Goal: Task Accomplishment & Management: Manage account settings

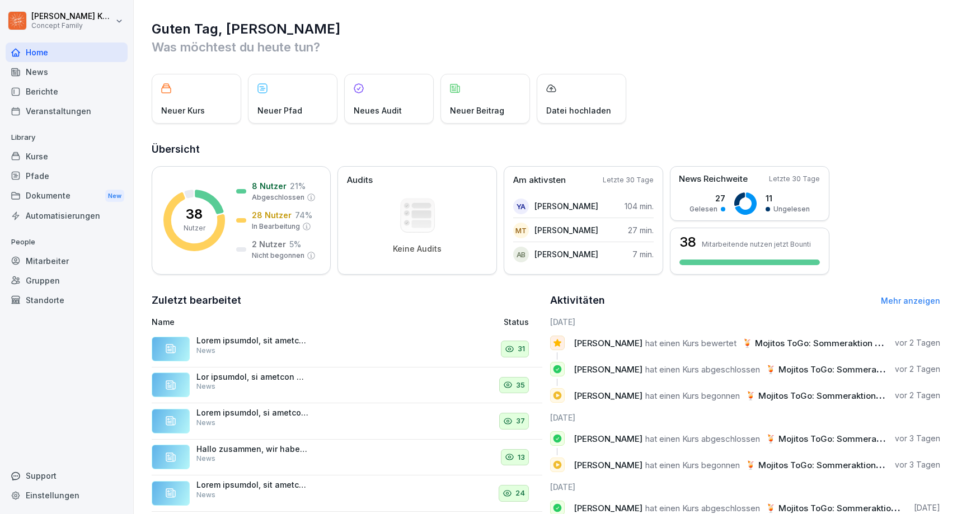
scroll to position [43, 0]
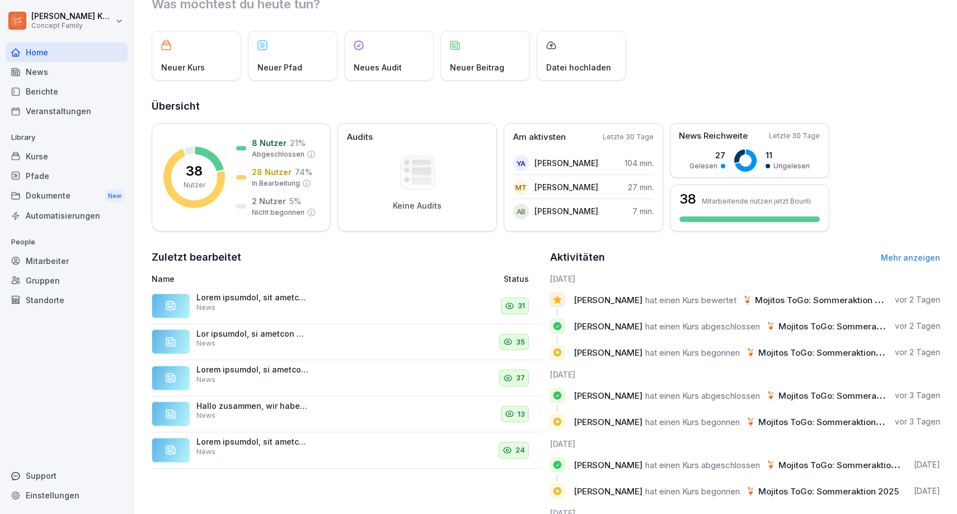
click at [79, 261] on div "Mitarbeiter" at bounding box center [67, 261] width 122 height 20
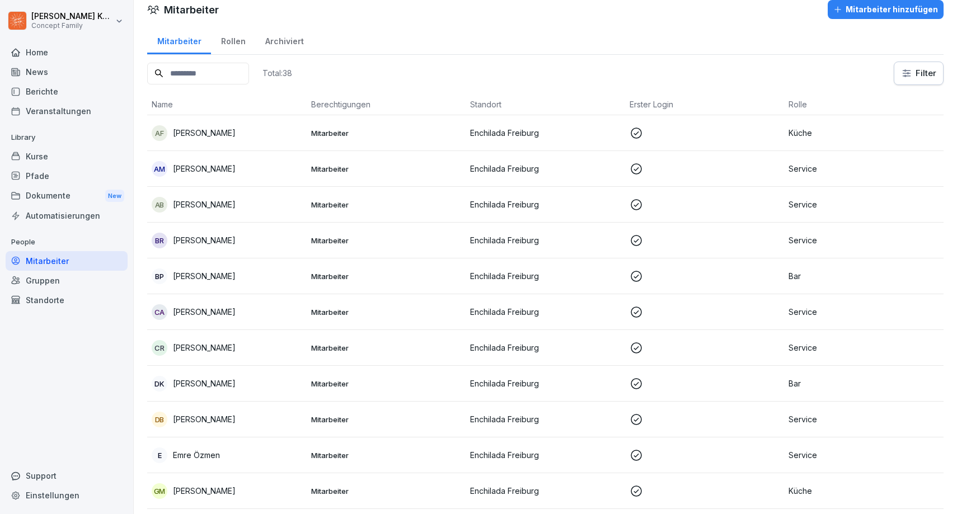
scroll to position [21, 0]
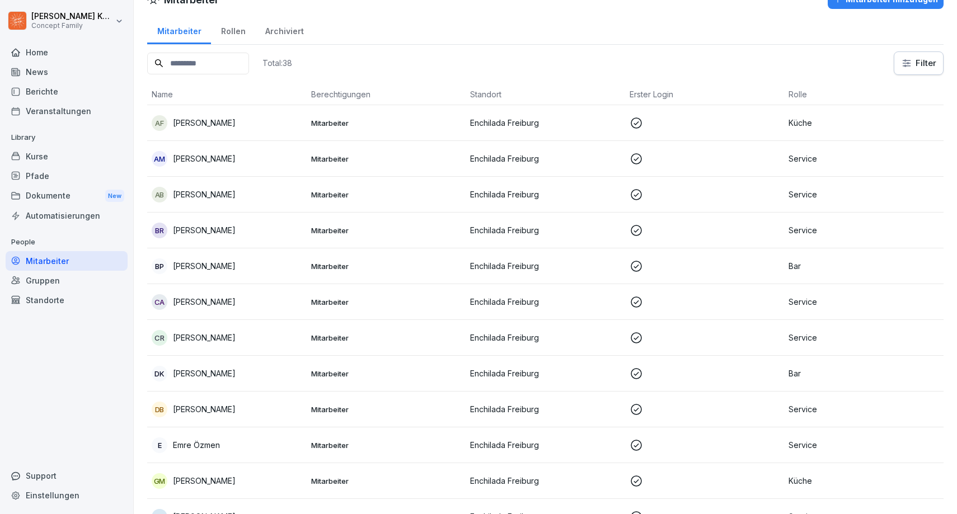
click at [295, 194] on div "AB [PERSON_NAME]" at bounding box center [227, 195] width 151 height 16
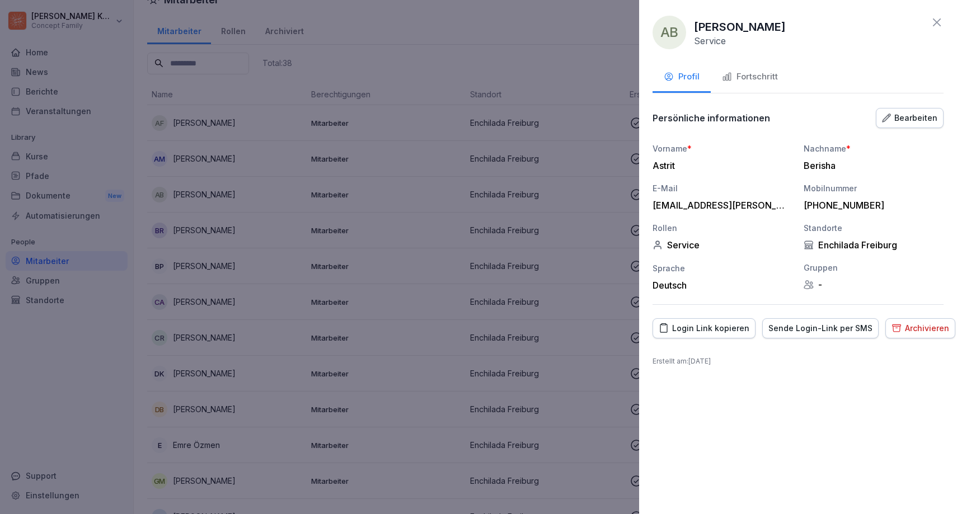
click at [941, 21] on icon at bounding box center [936, 22] width 13 height 13
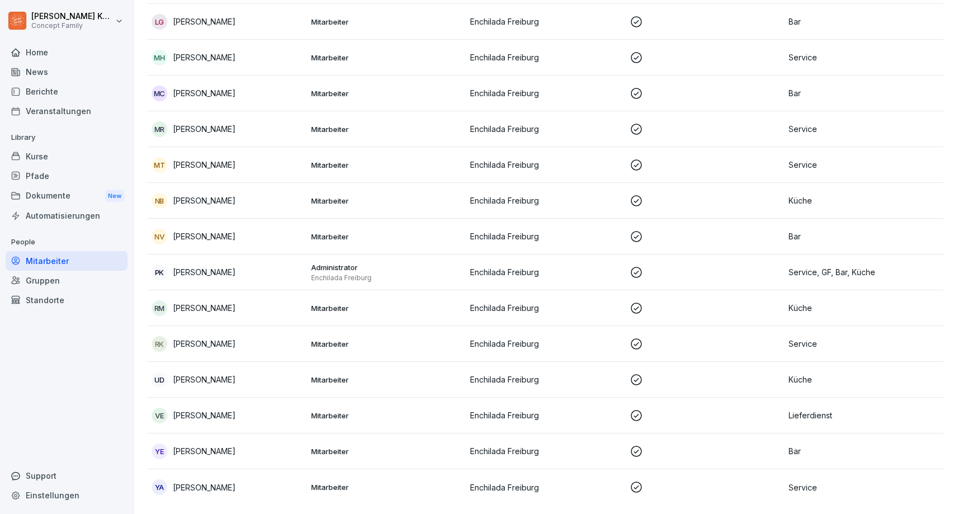
scroll to position [982, 0]
click at [296, 271] on div "PK [PERSON_NAME]" at bounding box center [227, 273] width 151 height 16
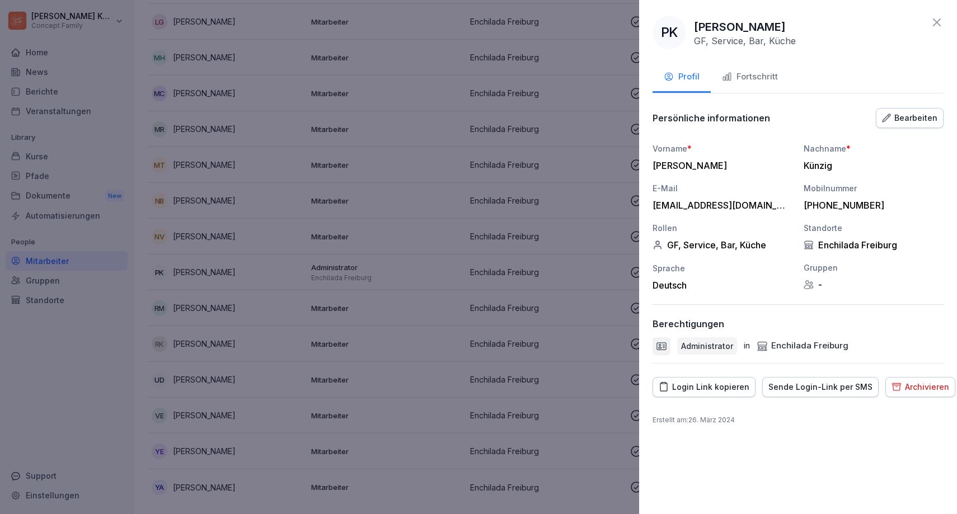
click at [934, 15] on div "PK [PERSON_NAME] GF, Service, Bar, Küche Profil Fortschritt Persönliche informa…" at bounding box center [798, 257] width 318 height 514
click at [932, 27] on icon at bounding box center [936, 22] width 13 height 13
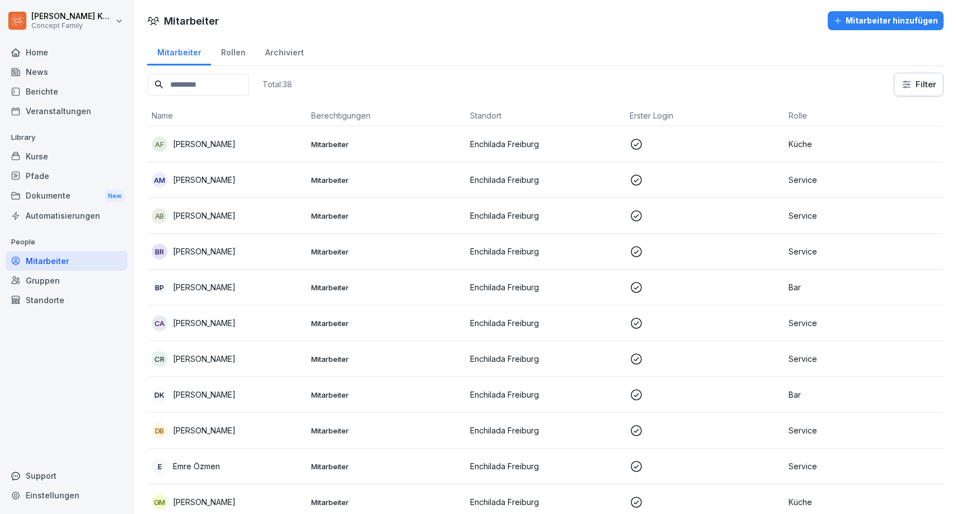
scroll to position [0, 0]
click at [254, 205] on td "AB [PERSON_NAME]" at bounding box center [226, 216] width 159 height 36
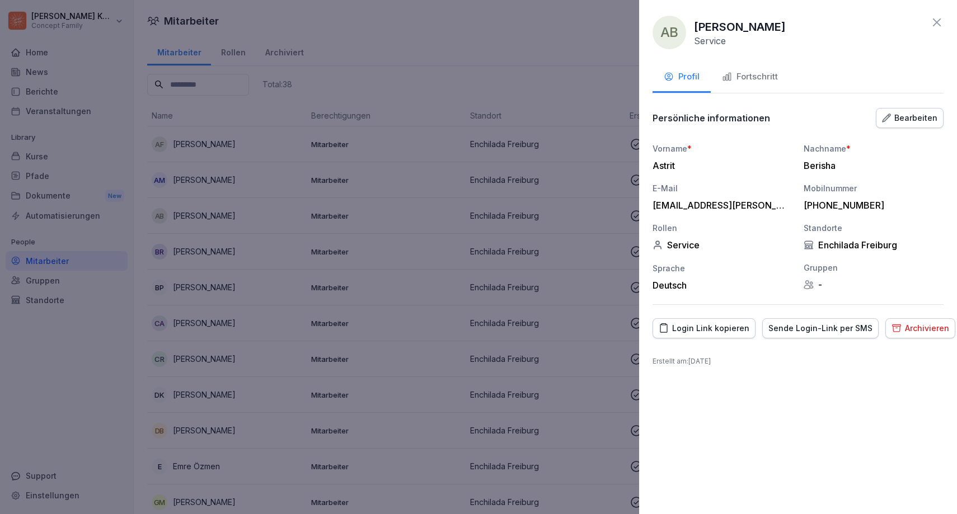
click at [906, 108] on button "Bearbeiten" at bounding box center [910, 118] width 68 height 20
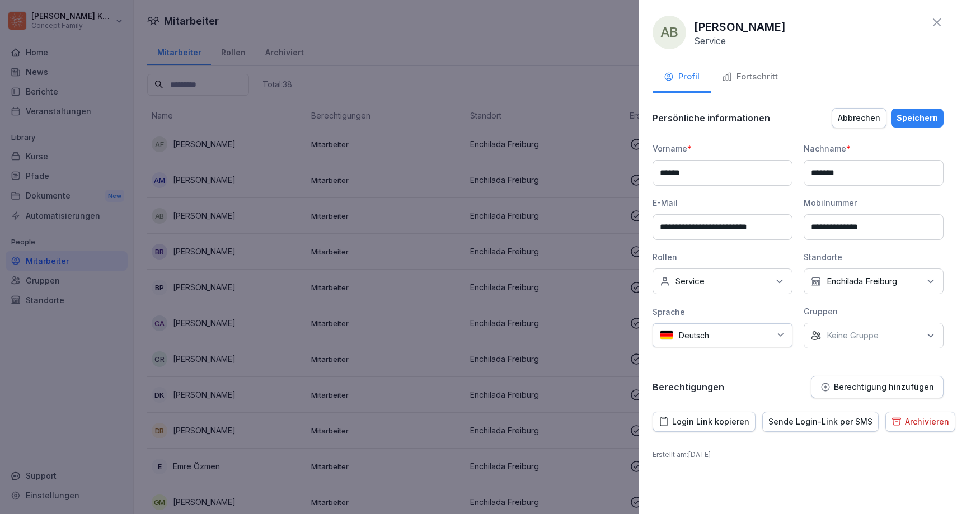
click at [839, 383] on p "Berechtigung hinzufügen" at bounding box center [884, 387] width 100 height 9
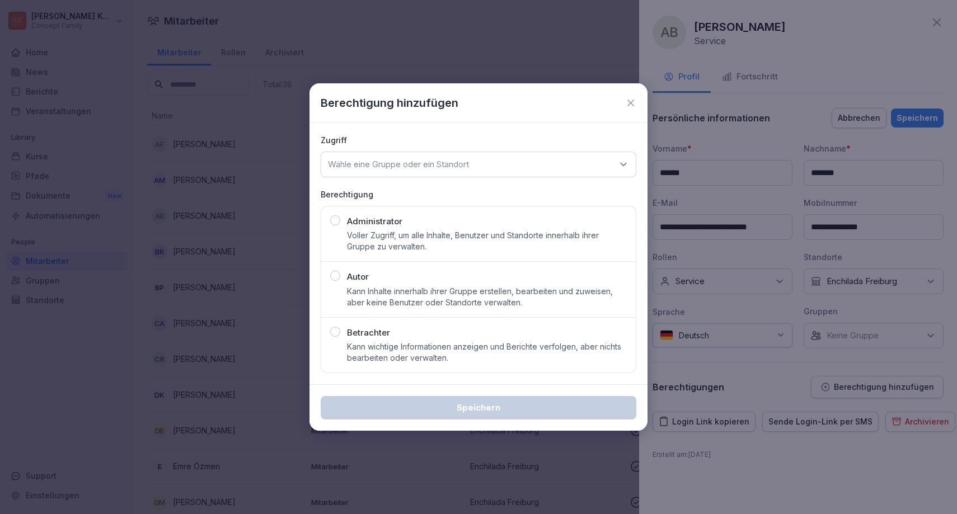
click at [421, 161] on p "Wähle eine Gruppe oder ein Standort" at bounding box center [398, 164] width 141 height 11
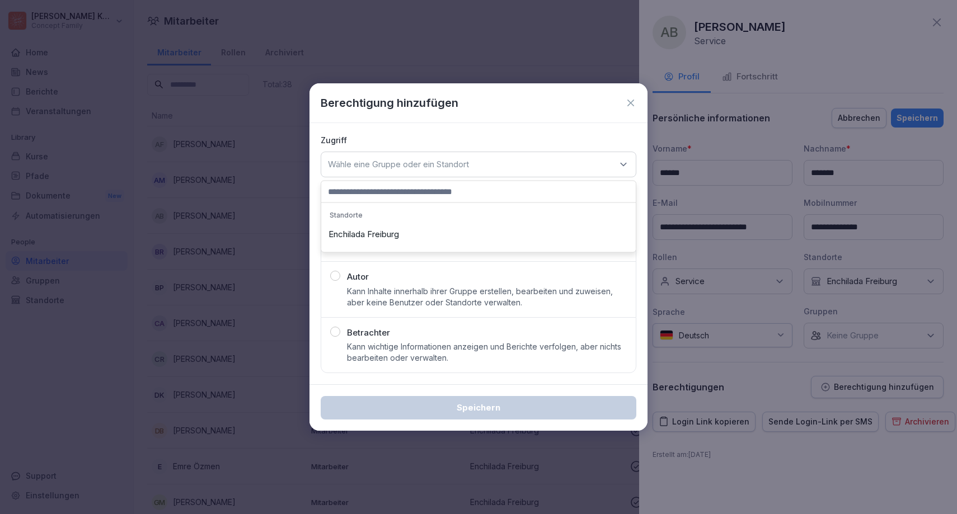
click at [634, 99] on icon at bounding box center [630, 102] width 11 height 11
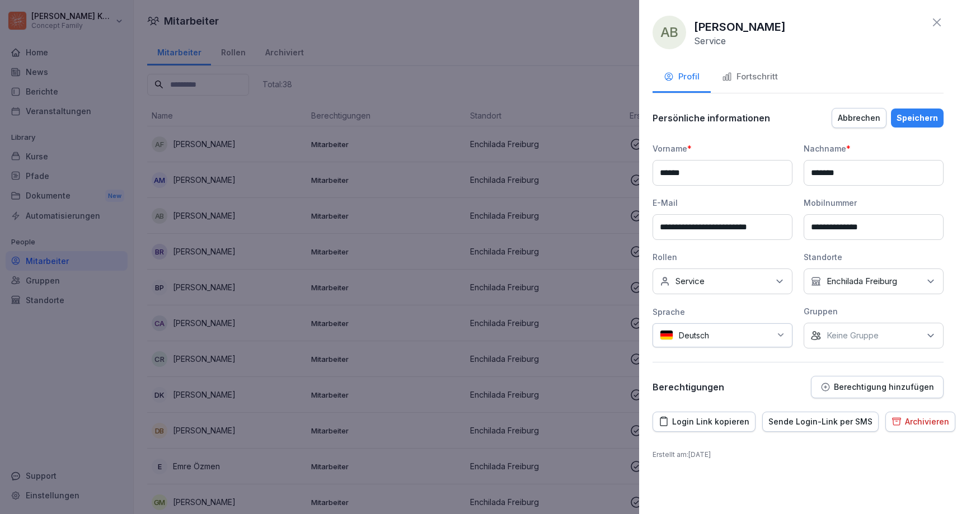
click at [849, 393] on button "Berechtigung hinzufügen" at bounding box center [877, 387] width 133 height 22
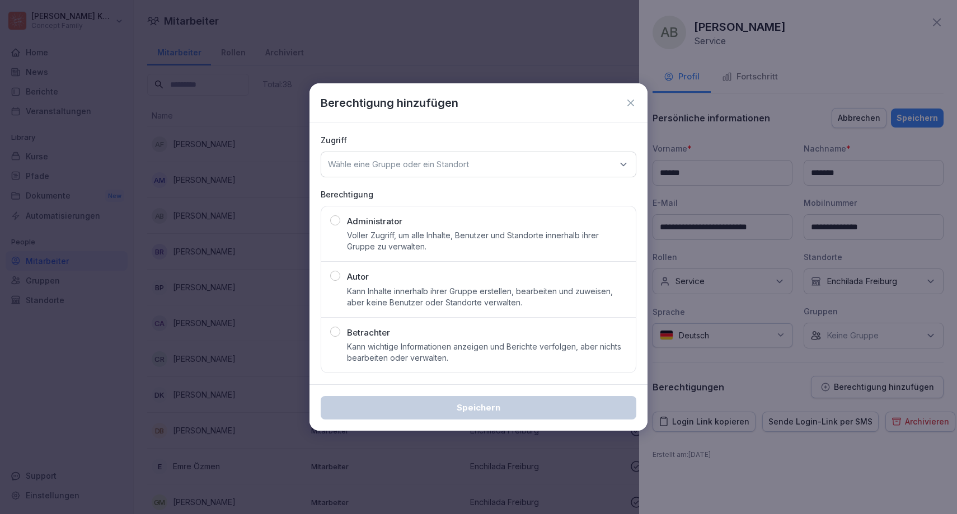
click at [490, 219] on div "Administrator Voller Zugriff, um alle Inhalte, Benutzer und Standorte innerhalb…" at bounding box center [487, 233] width 280 height 37
click at [474, 177] on div "Wähle eine Gruppe oder ein Standort" at bounding box center [479, 165] width 316 height 26
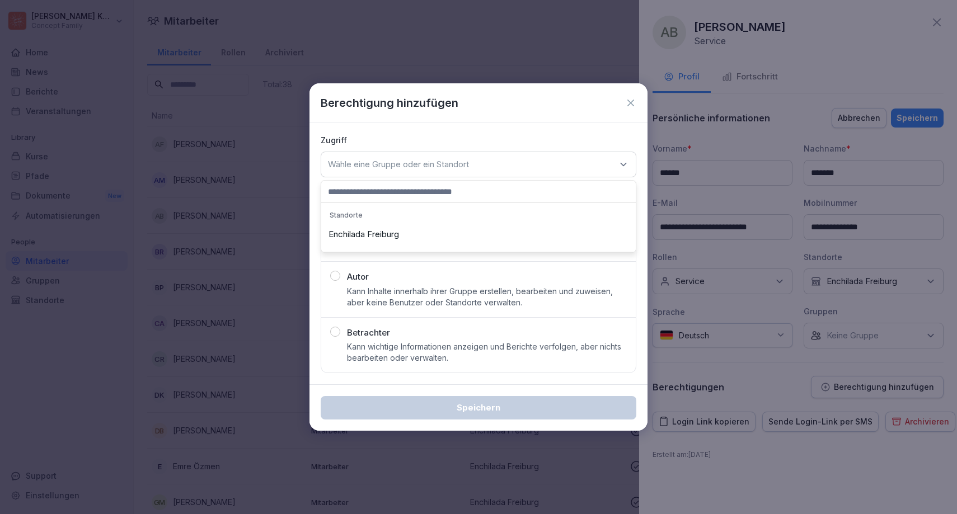
click at [430, 228] on div "Enchilada Freiburg" at bounding box center [478, 234] width 309 height 21
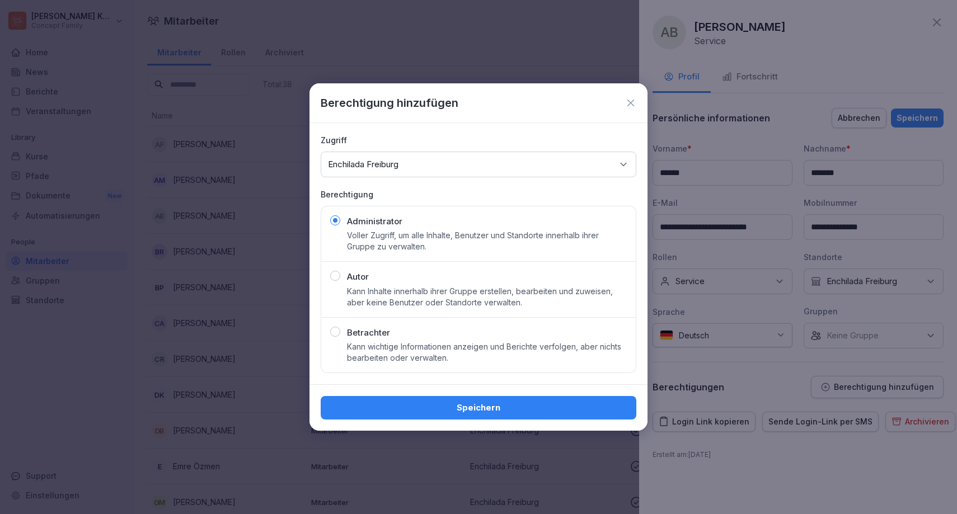
click at [491, 405] on div "Speichern" at bounding box center [479, 408] width 298 height 12
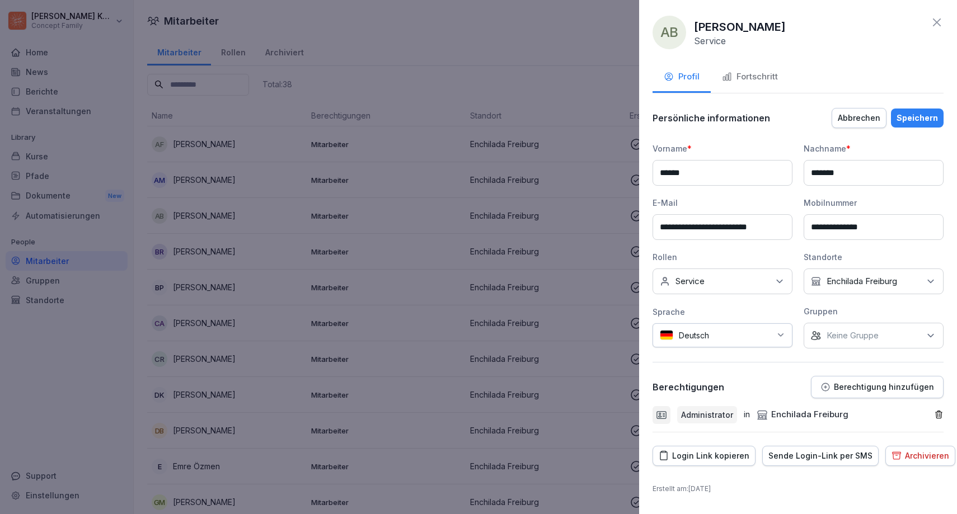
click at [920, 117] on div "Speichern" at bounding box center [916, 118] width 41 height 12
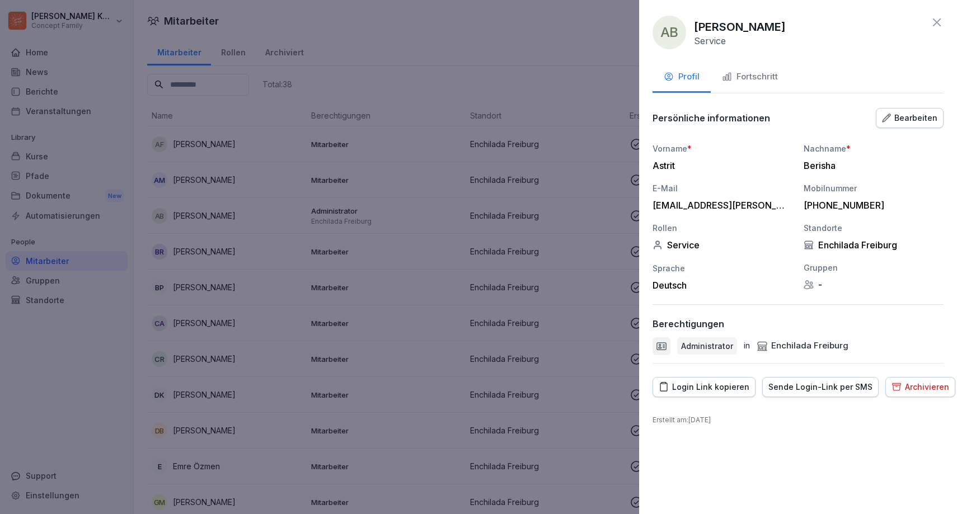
click at [939, 22] on icon at bounding box center [936, 22] width 13 height 13
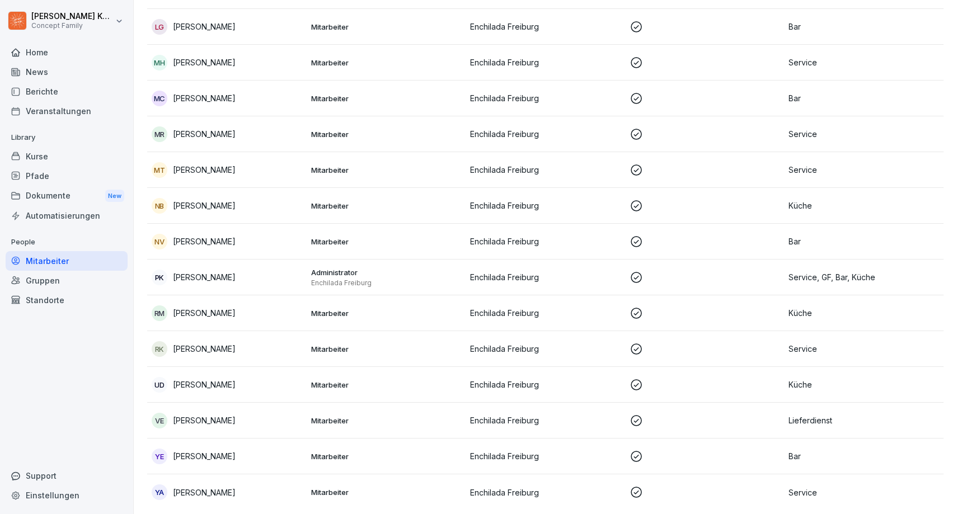
scroll to position [976, 0]
click at [338, 280] on p "Enchilada Freiburg" at bounding box center [386, 284] width 151 height 9
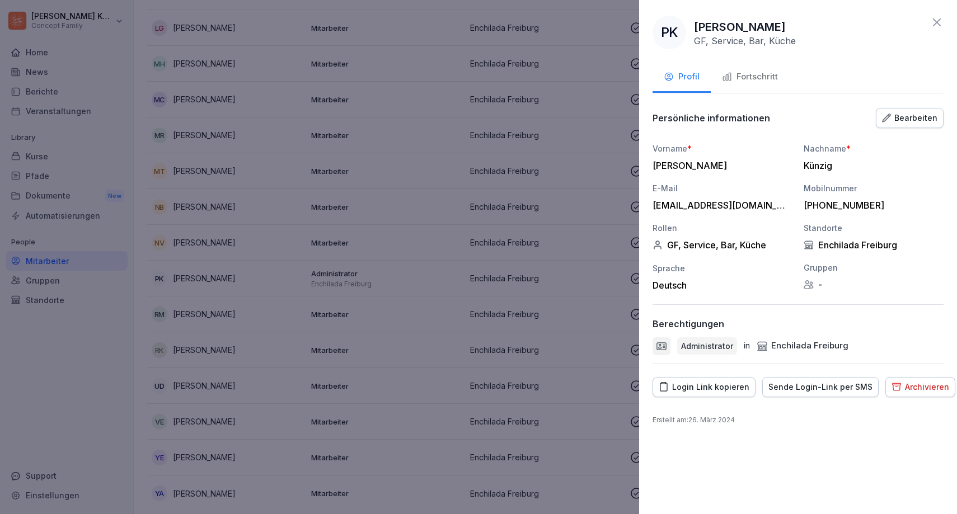
click at [939, 17] on icon at bounding box center [936, 22] width 13 height 13
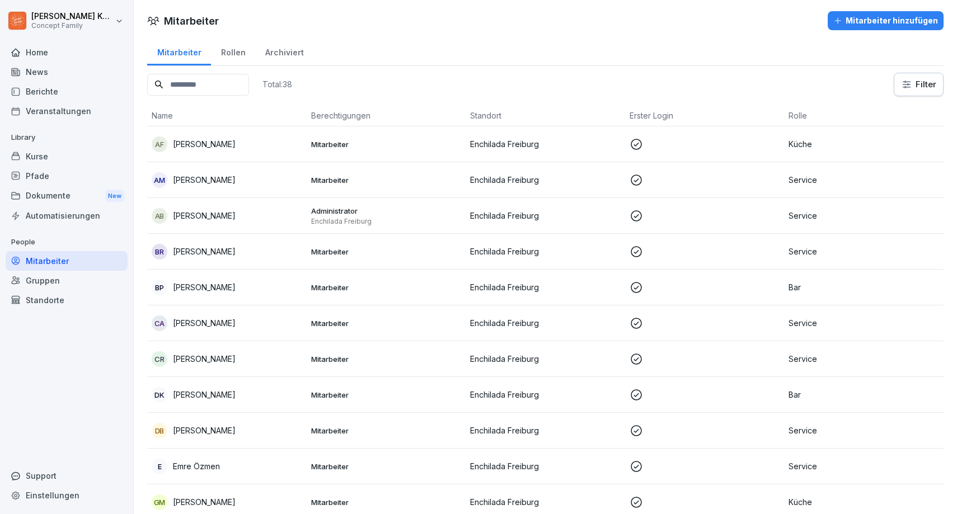
scroll to position [0, 0]
click at [350, 215] on p "Administrator" at bounding box center [386, 211] width 151 height 10
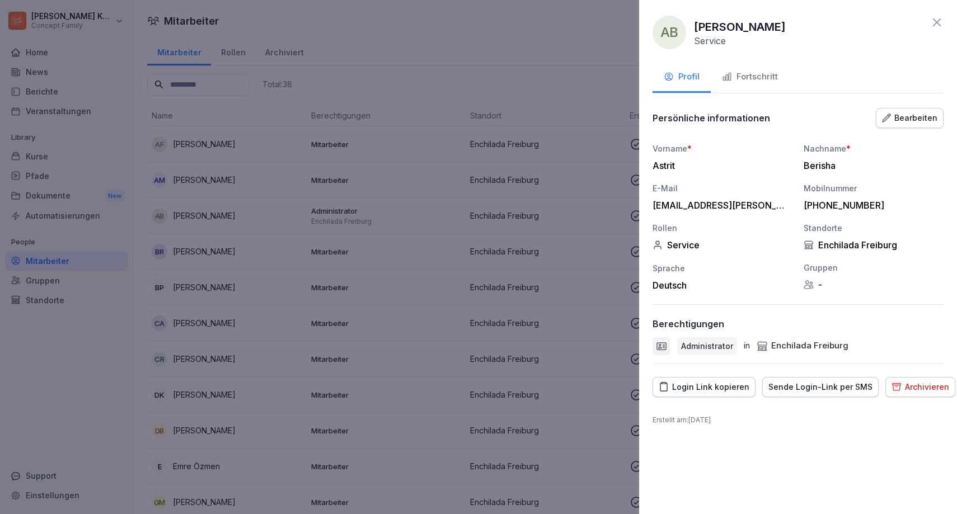
click at [760, 78] on div "Fortschritt" at bounding box center [750, 77] width 56 height 13
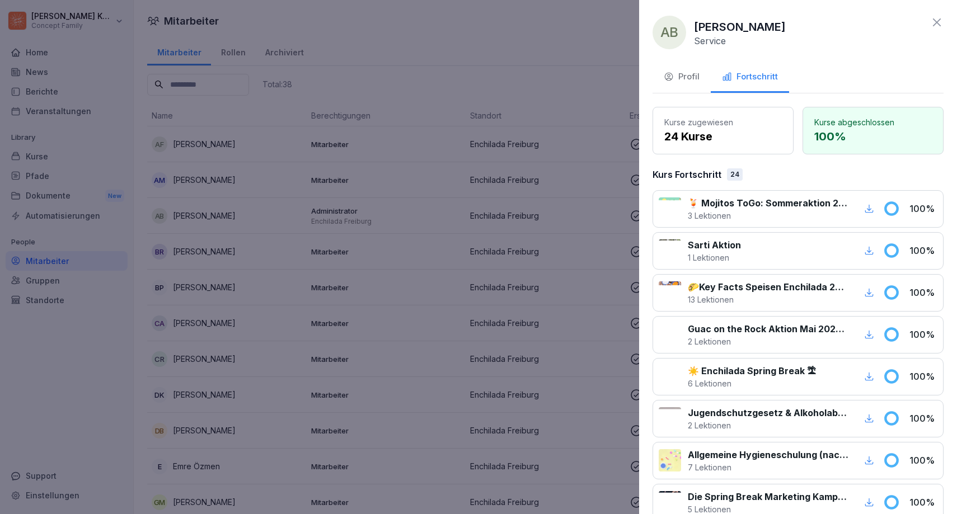
click at [669, 77] on icon "button" at bounding box center [669, 77] width 10 height 10
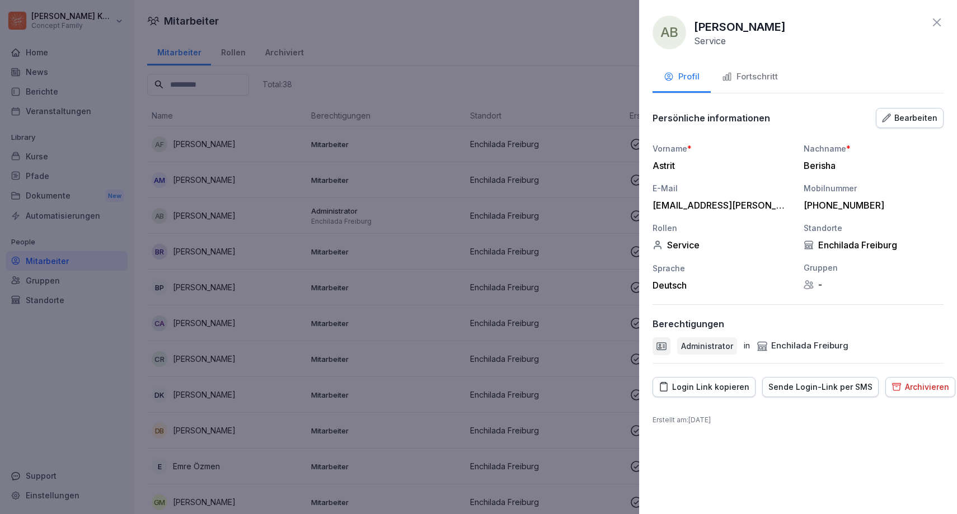
click at [931, 19] on icon at bounding box center [936, 22] width 13 height 13
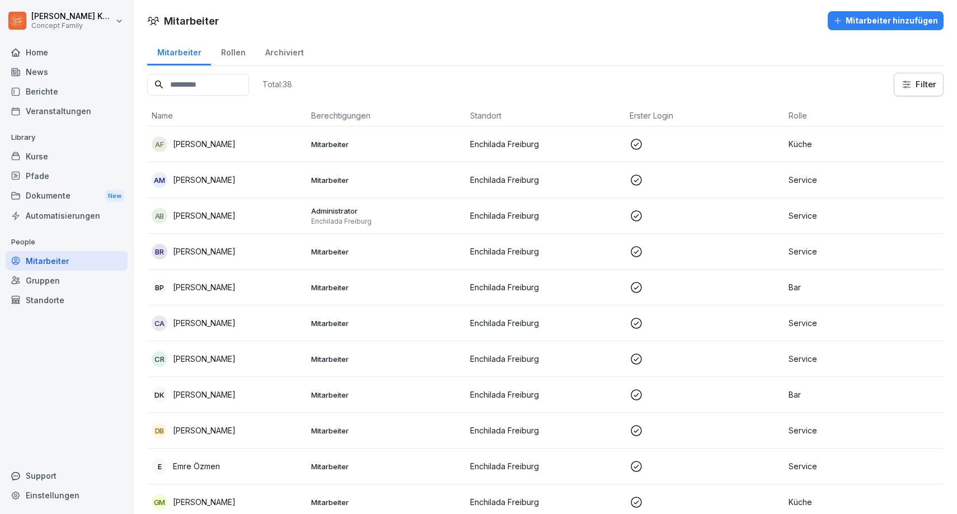
click at [112, 198] on div "New" at bounding box center [114, 196] width 19 height 13
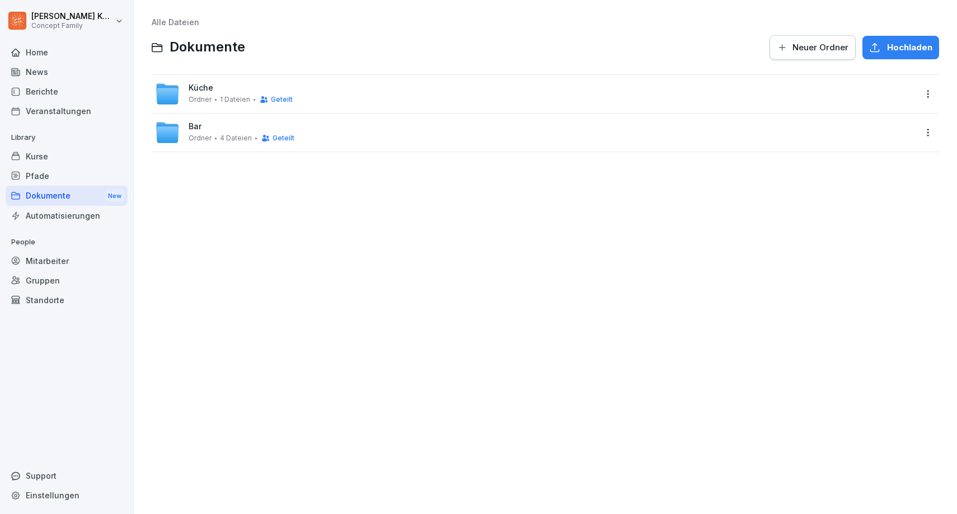
click at [94, 217] on div "Automatisierungen" at bounding box center [67, 216] width 122 height 20
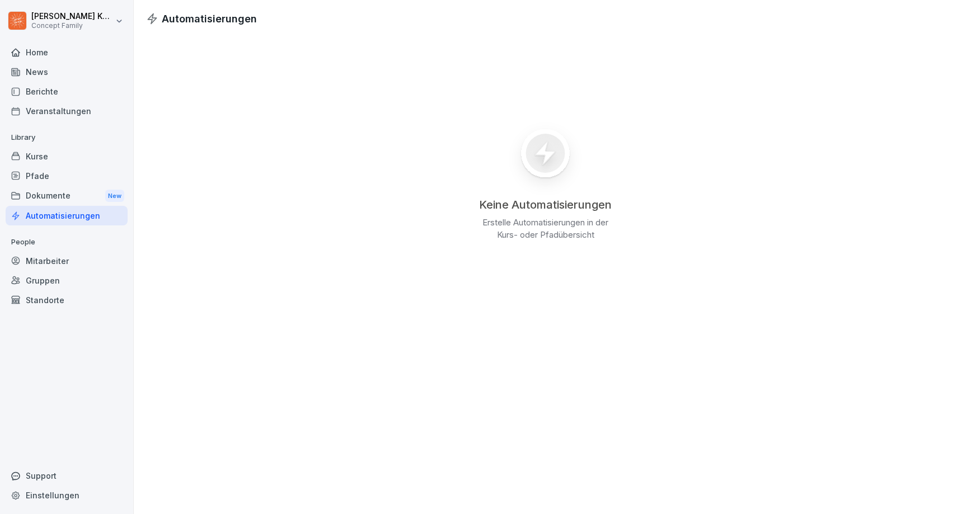
click at [40, 58] on div "Home" at bounding box center [67, 53] width 122 height 20
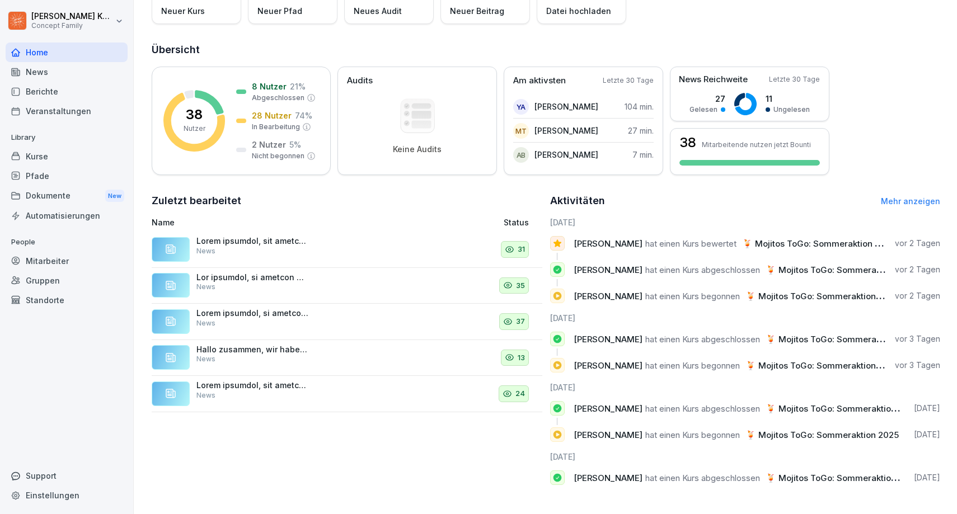
scroll to position [100, 0]
